Goal: Task Accomplishment & Management: Use online tool/utility

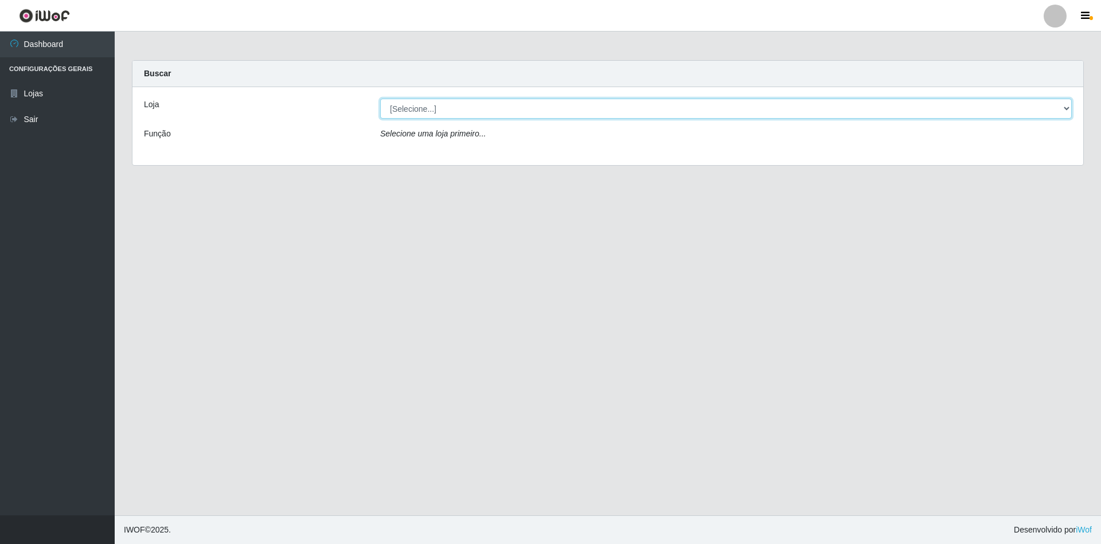
click at [1057, 114] on select "[Selecione...] SuperShow - Asa Norte" at bounding box center [726, 109] width 692 height 20
click at [380, 99] on select "[Selecione...] SuperShow - Asa Norte" at bounding box center [726, 109] width 692 height 20
click at [1056, 113] on select "[Selecione...] SuperShow - Asa Norte" at bounding box center [726, 109] width 692 height 20
select select "71"
click at [380, 99] on select "[Selecione...] SuperShow - Asa Norte" at bounding box center [726, 109] width 692 height 20
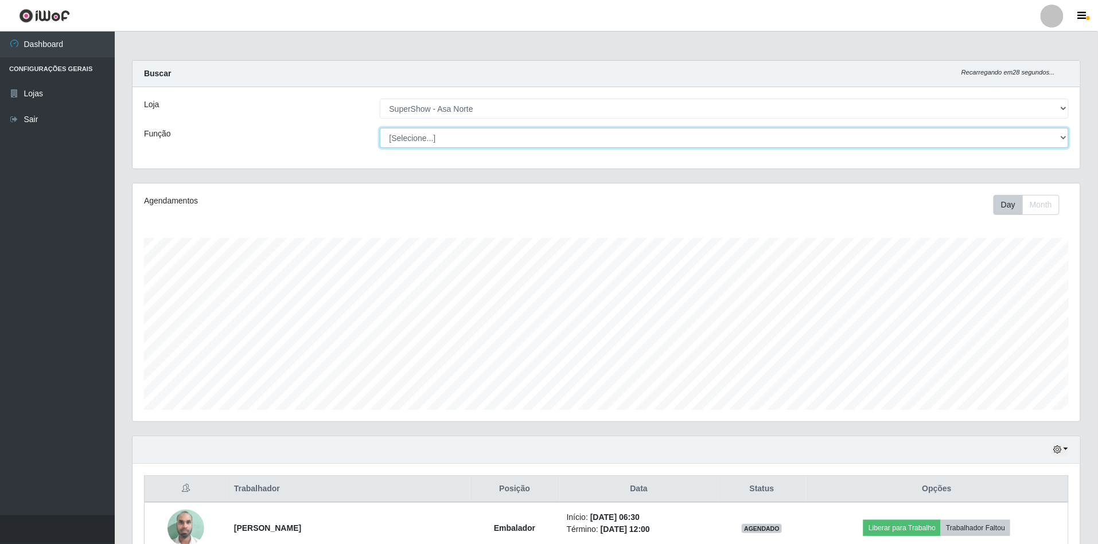
scroll to position [239, 948]
click at [1063, 137] on select "[Selecione...] ASG ASG + ASG ++ Auxiliar de Depósito Auxiliar de Depósito + Aux…" at bounding box center [725, 138] width 690 height 20
click at [1085, 145] on div "Carregando... Buscar Recarregando em 27 segundos... Loja [Selecione...] SuperSh…" at bounding box center [606, 121] width 966 height 123
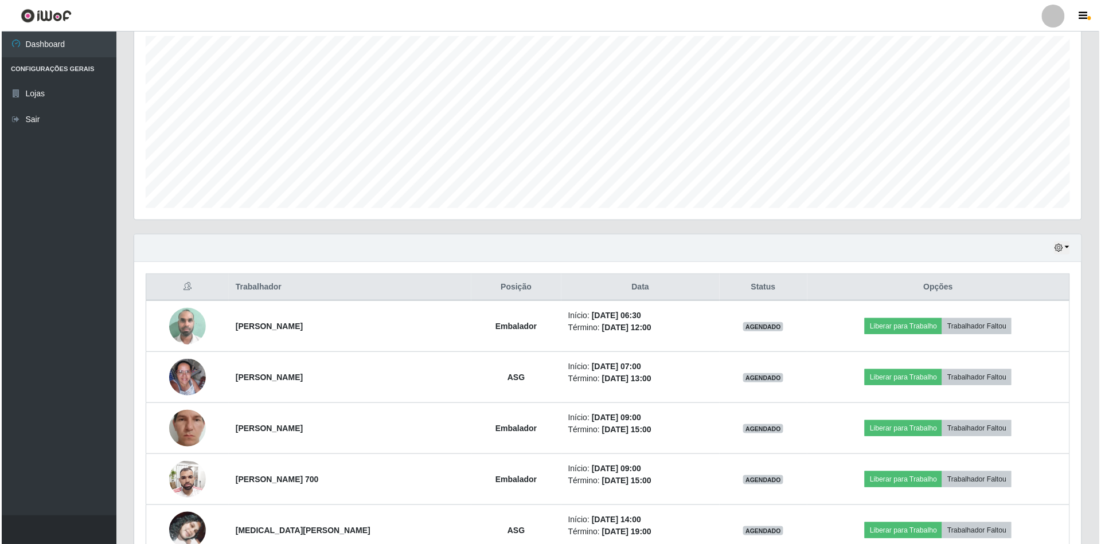
scroll to position [229, 0]
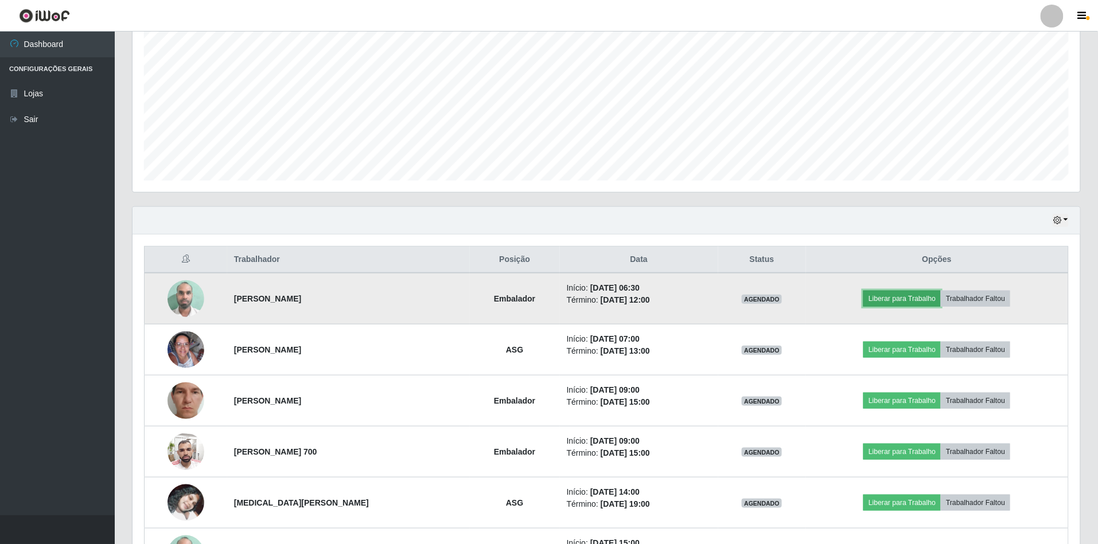
click at [893, 298] on button "Liberar para Trabalho" at bounding box center [901, 299] width 77 height 16
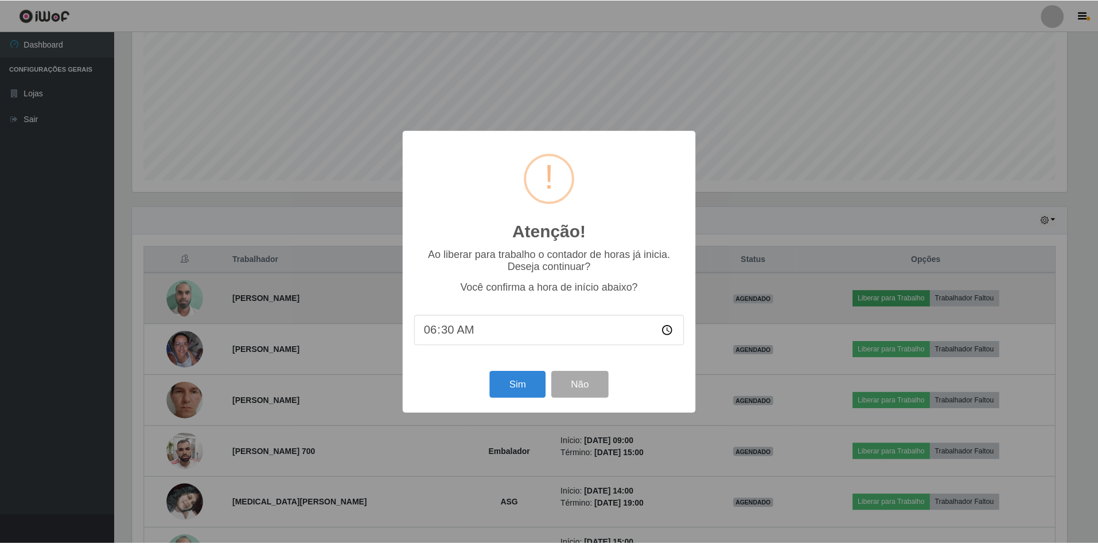
scroll to position [239, 937]
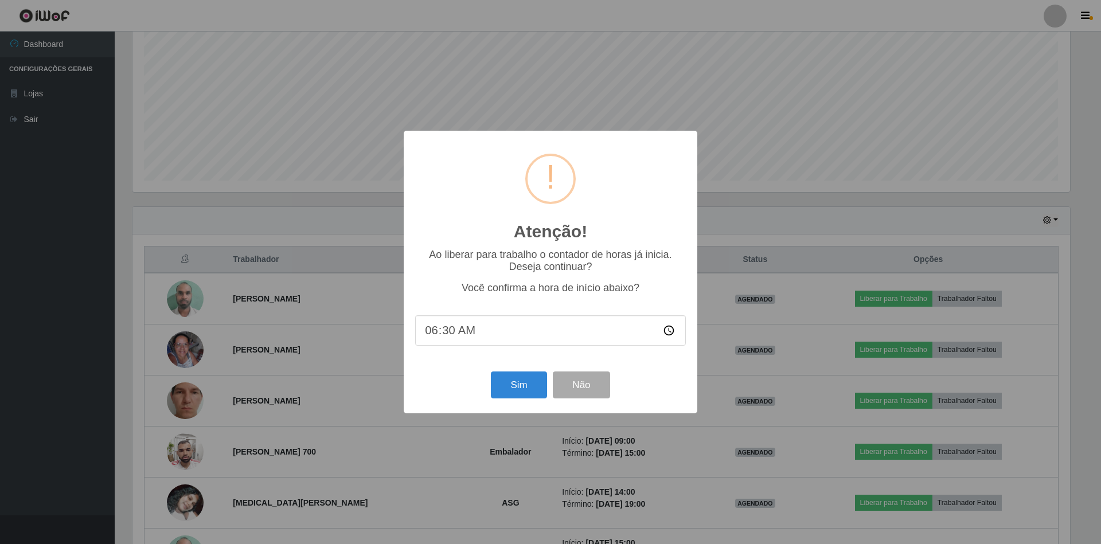
click at [523, 338] on input "06:30" at bounding box center [550, 331] width 271 height 30
click at [448, 333] on input "06:30" at bounding box center [550, 331] width 271 height 30
type input "06:42"
click at [517, 379] on button "Sim" at bounding box center [519, 385] width 56 height 27
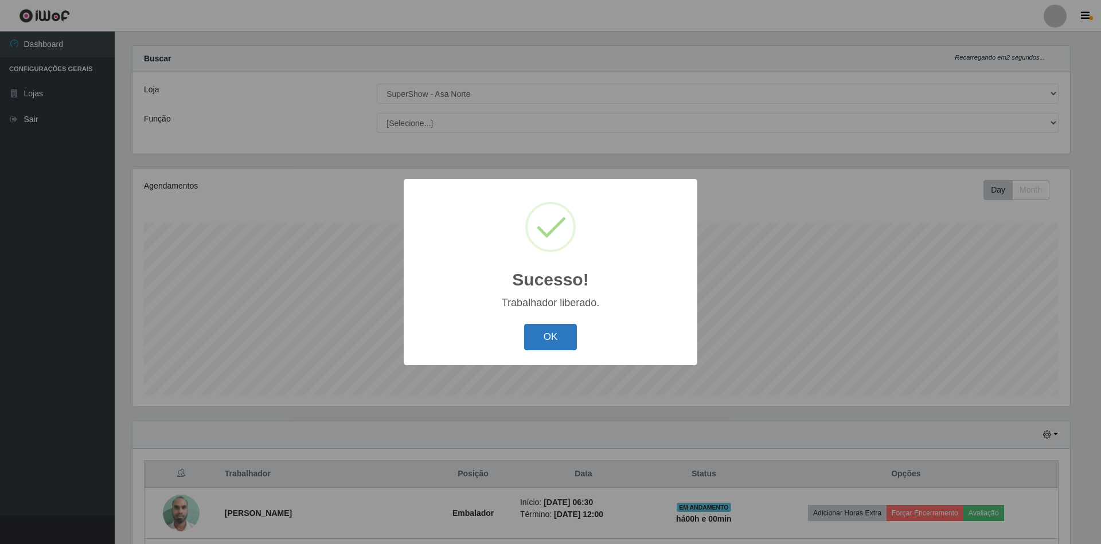
click at [561, 340] on button "OK" at bounding box center [550, 337] width 53 height 27
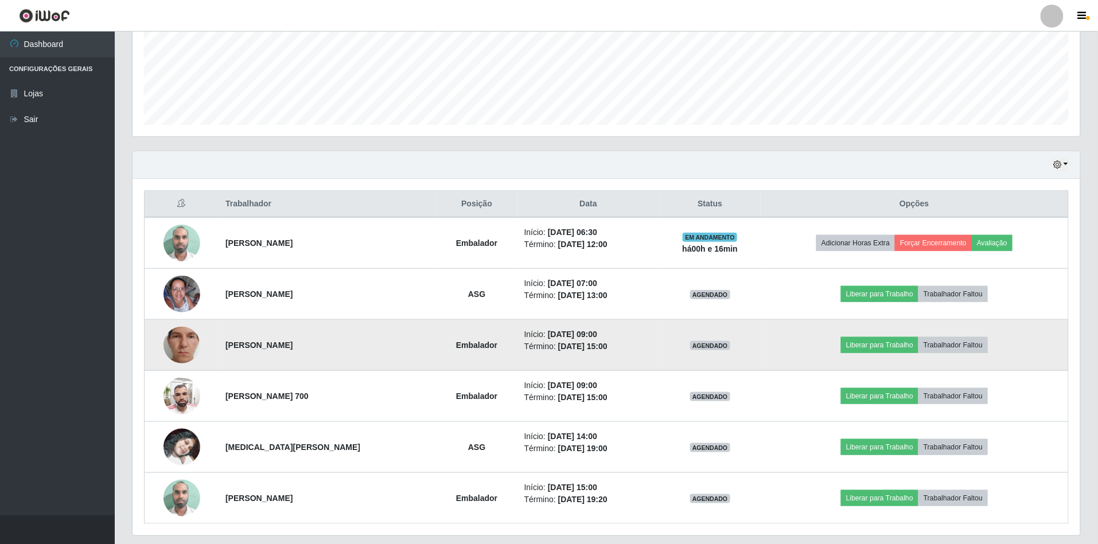
scroll to position [322, 0]
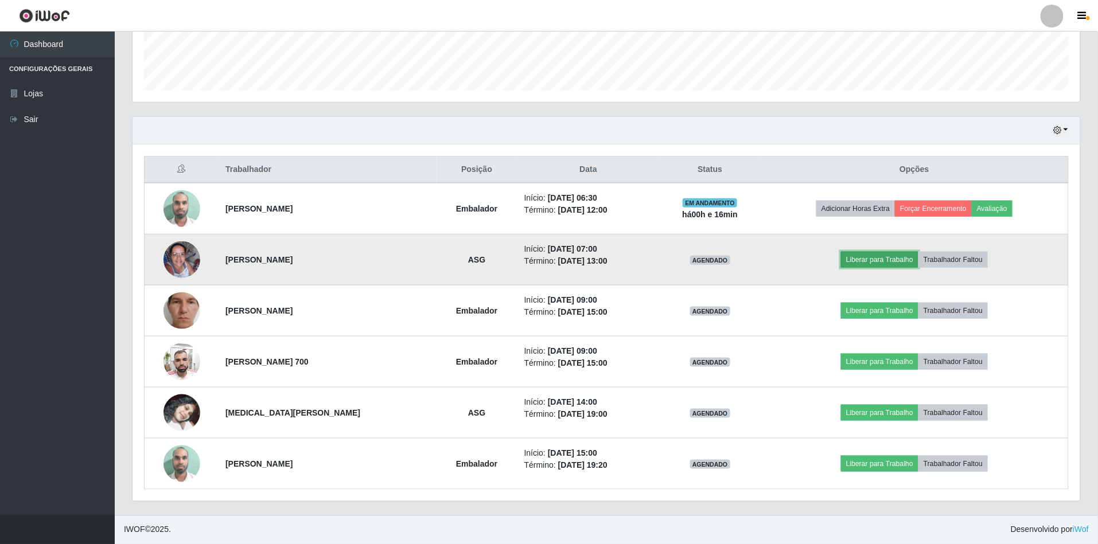
click at [891, 255] on button "Liberar para Trabalho" at bounding box center [879, 260] width 77 height 16
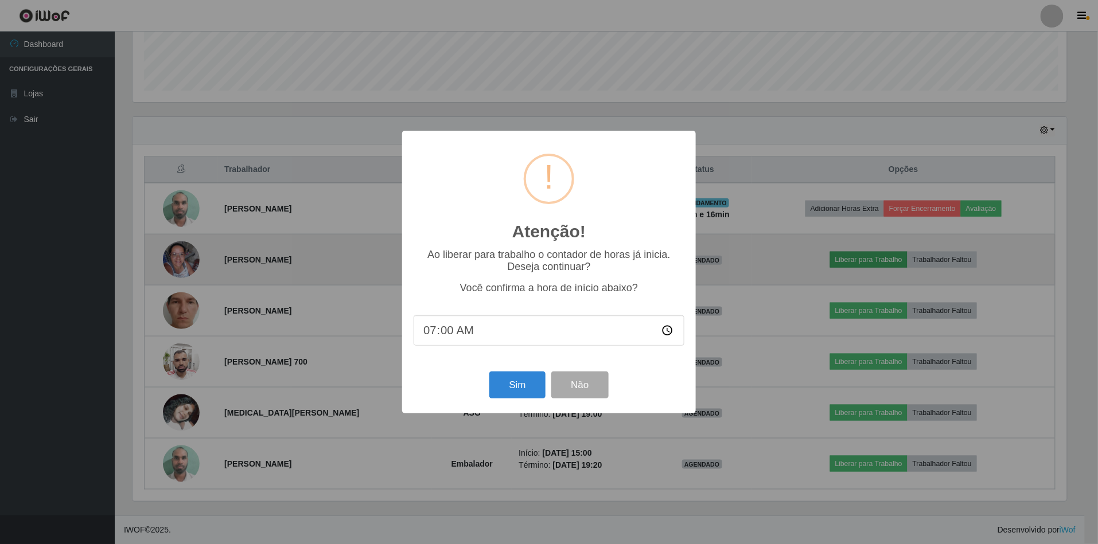
scroll to position [239, 937]
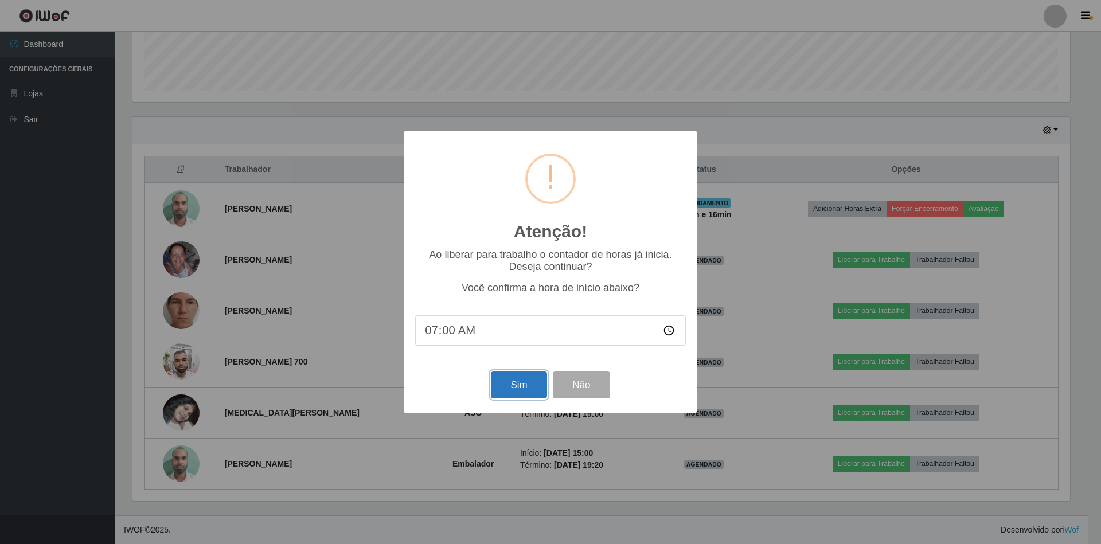
click at [512, 389] on button "Sim" at bounding box center [519, 385] width 56 height 27
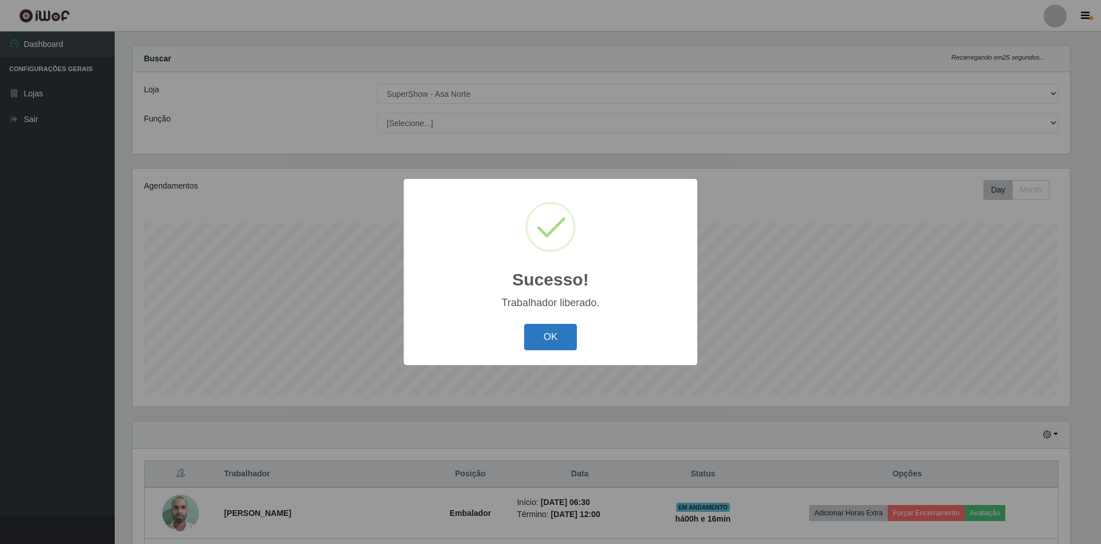
click at [551, 336] on button "OK" at bounding box center [550, 337] width 53 height 27
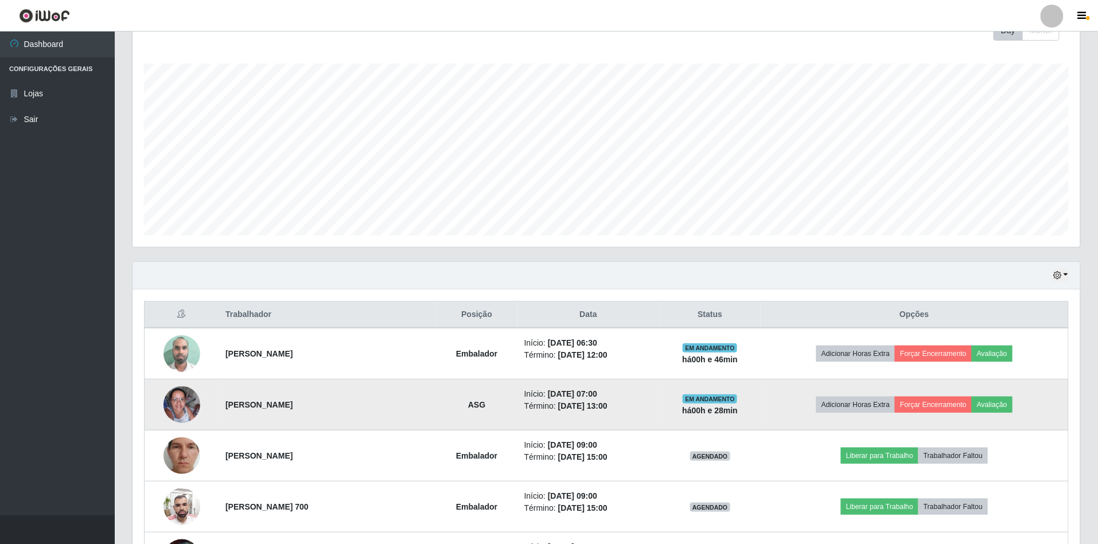
scroll to position [322, 0]
